Goal: Find specific page/section: Find specific page/section

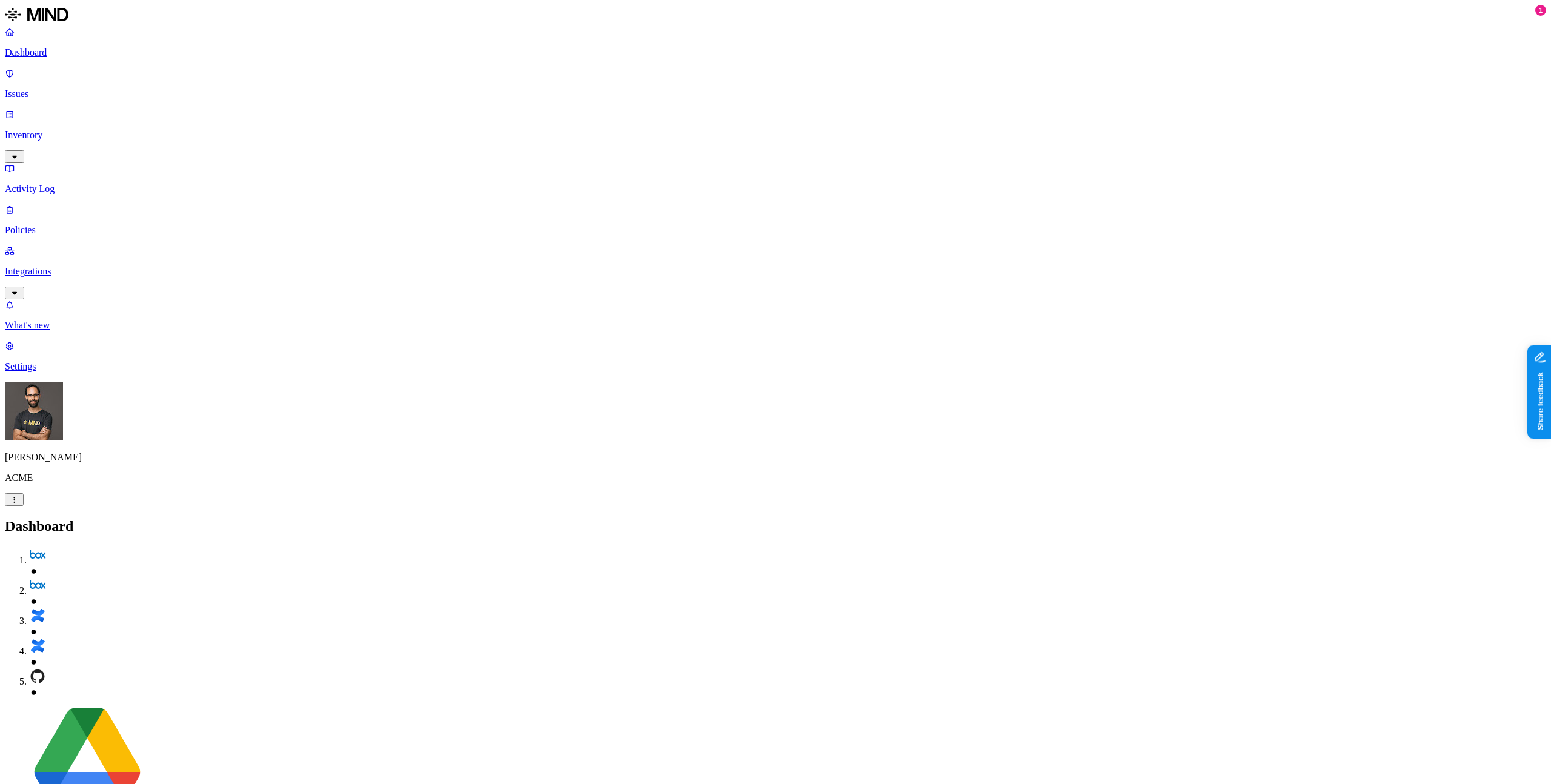
click at [66, 130] on p "Inventory" at bounding box center [775, 135] width 1541 height 11
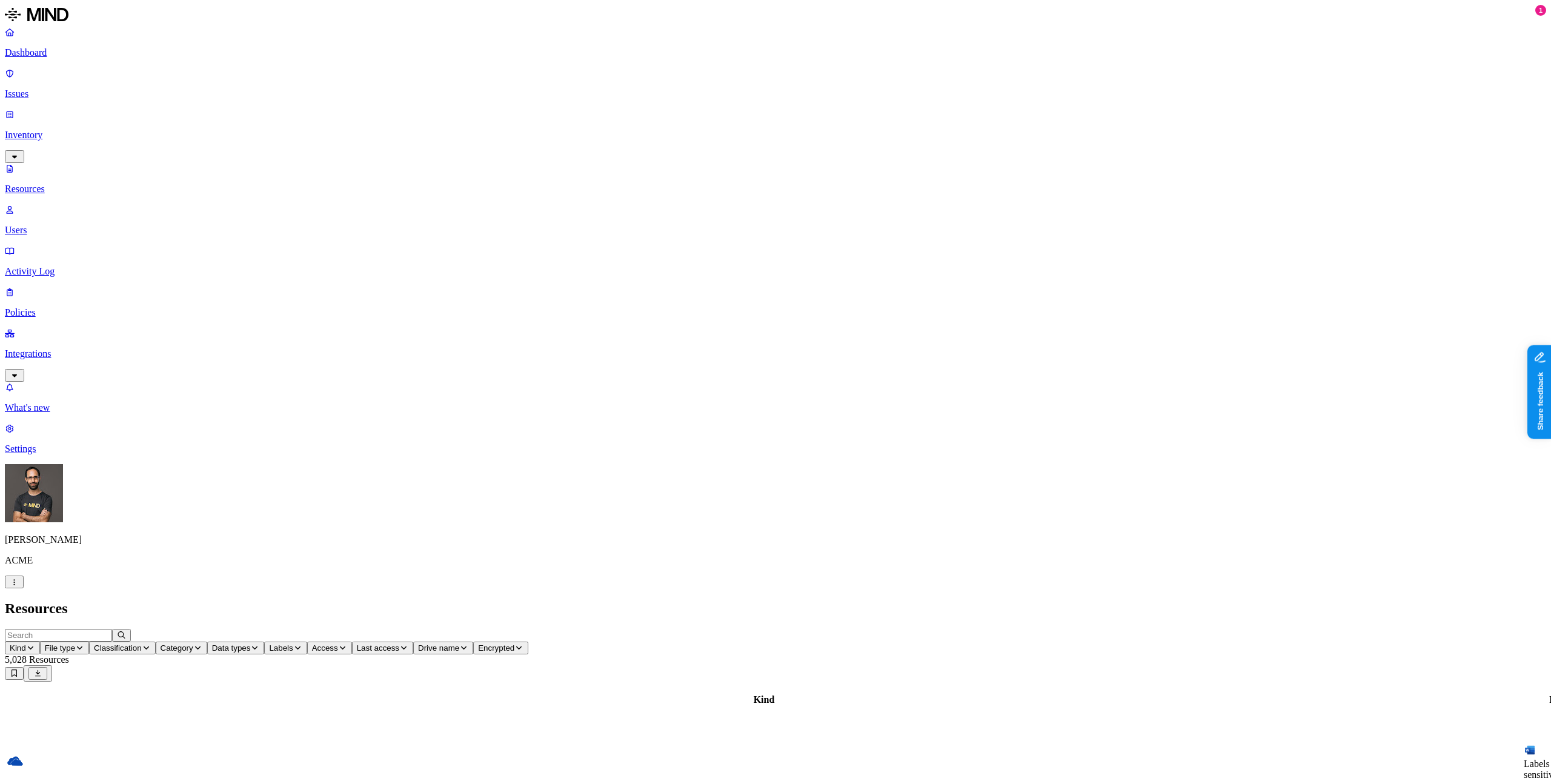
click at [400, 644] on span "Last access" at bounding box center [378, 648] width 42 height 9
click at [633, 600] on h2 "Resources" at bounding box center [775, 609] width 1541 height 17
click at [347, 644] on icon "button" at bounding box center [342, 647] width 9 height 7
click at [590, 235] on div "Public" at bounding box center [590, 251] width 0 height 32
click at [436, 600] on h2 "Resources" at bounding box center [775, 609] width 1541 height 17
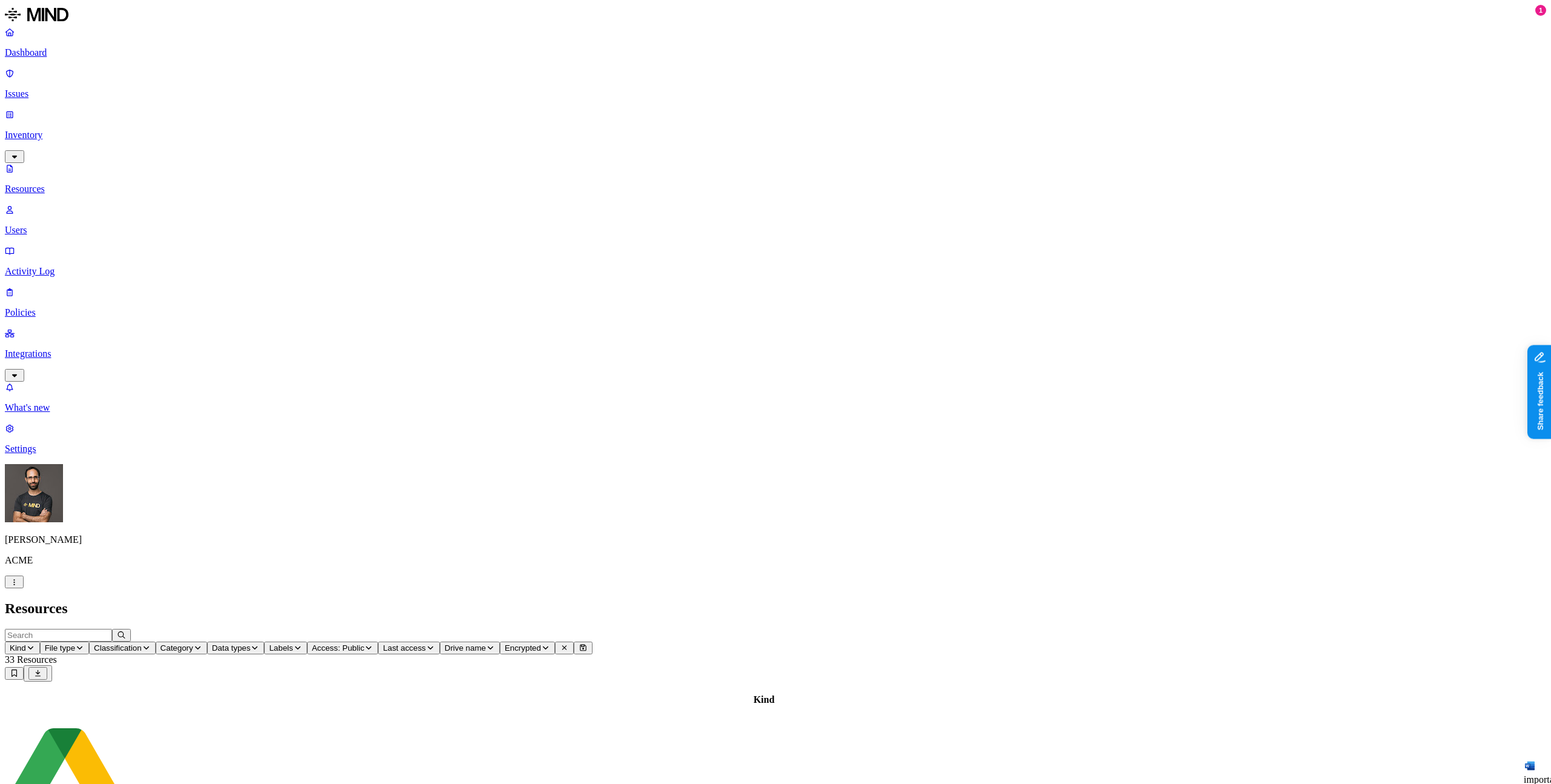
click at [974, 600] on div "Resources" at bounding box center [775, 609] width 1541 height 17
